Goal: Task Accomplishment & Management: Complete application form

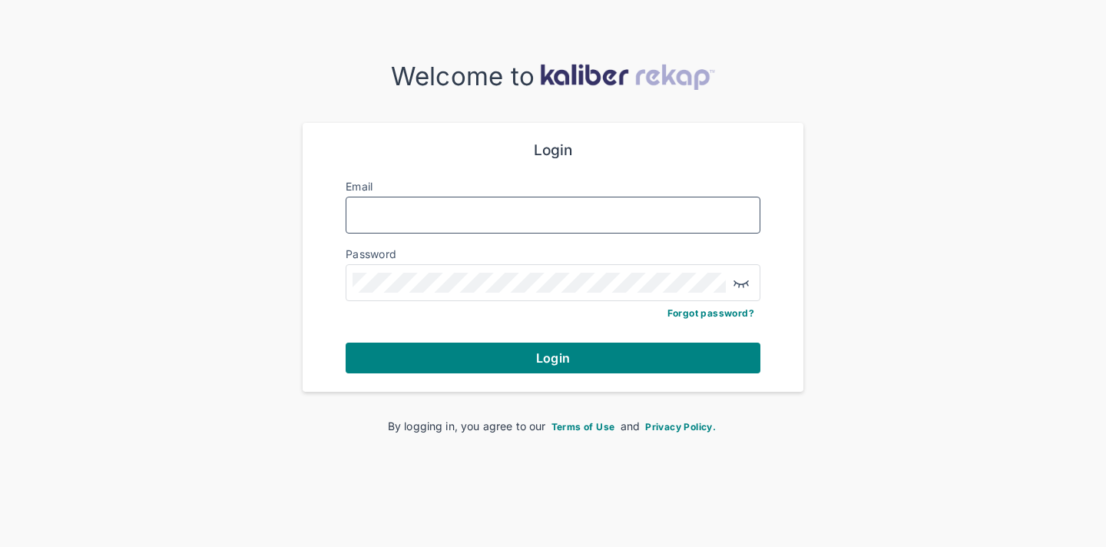
click at [416, 217] on input "Email" at bounding box center [552, 215] width 401 height 20
type input "*******"
